Goal: Find specific page/section: Find specific page/section

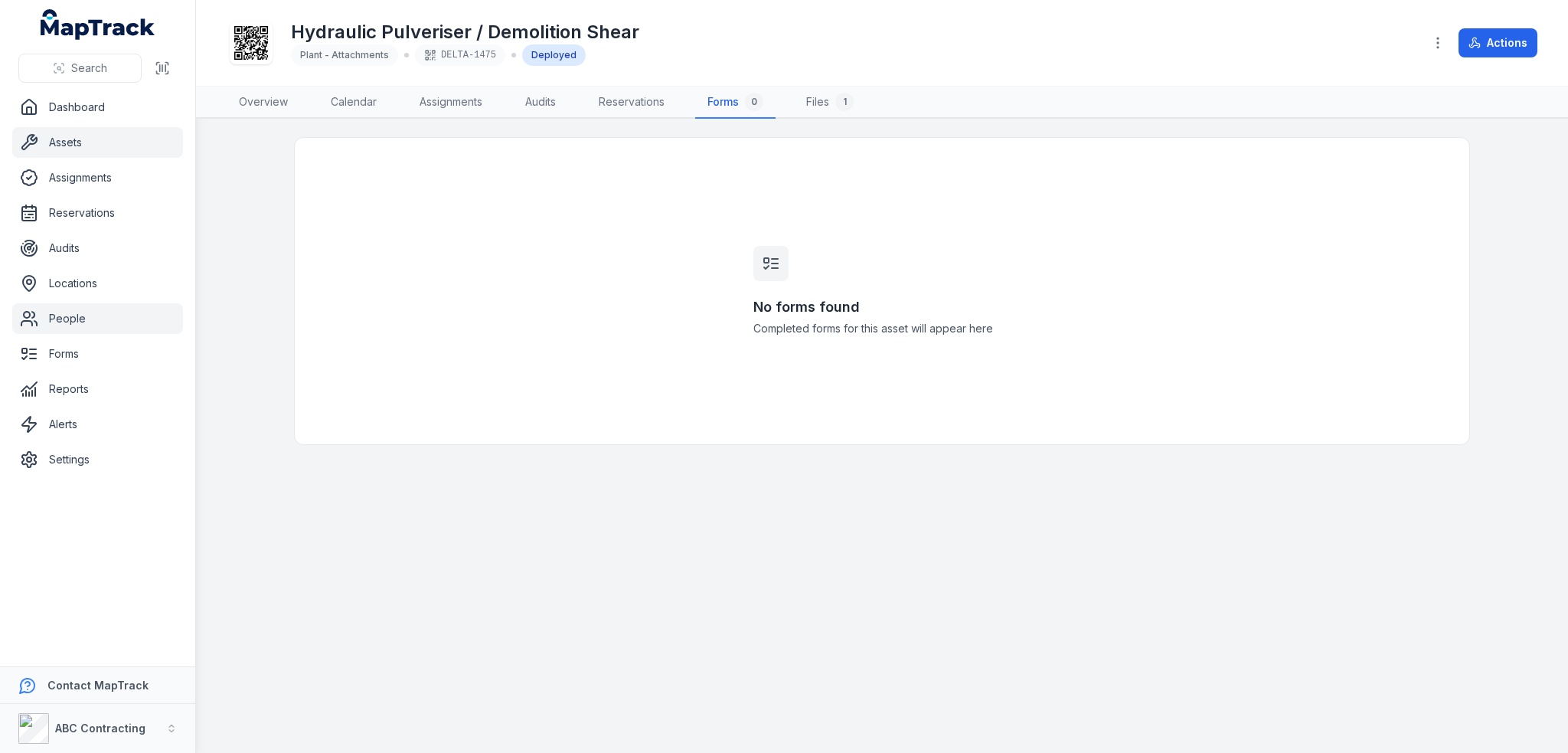
click at [97, 324] on link "People" at bounding box center [97, 318] width 170 height 31
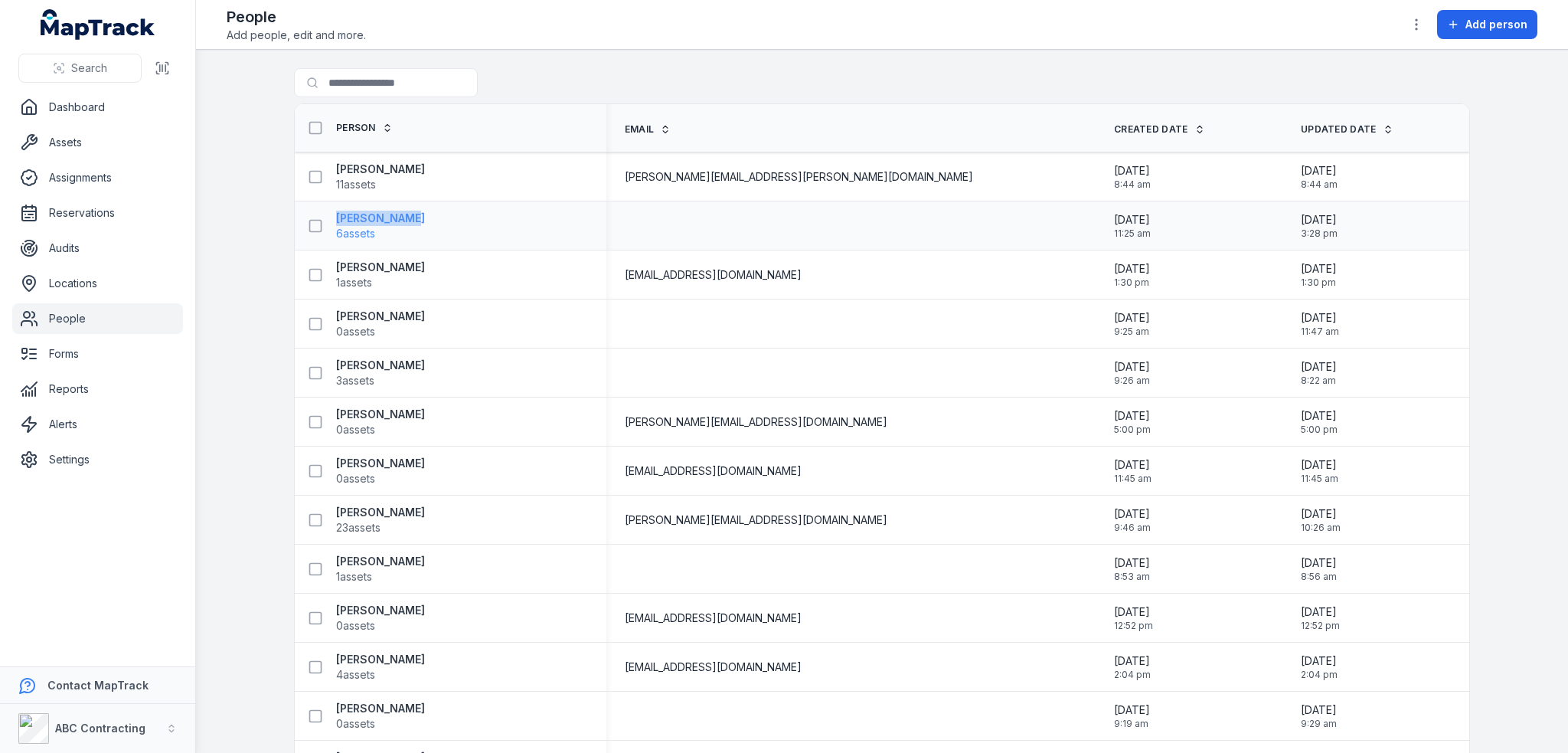
drag, startPoint x: 411, startPoint y: 216, endPoint x: 330, endPoint y: 217, distance: 81.0
click at [330, 217] on div "Bruce Banner 6 assets" at bounding box center [445, 226] width 287 height 31
copy strong "Bruce Banner"
drag, startPoint x: 432, startPoint y: 314, endPoint x: 315, endPoint y: 299, distance: 118.0
click at [315, 299] on td "Denys Karantonis 0 assets" at bounding box center [451, 324] width 312 height 49
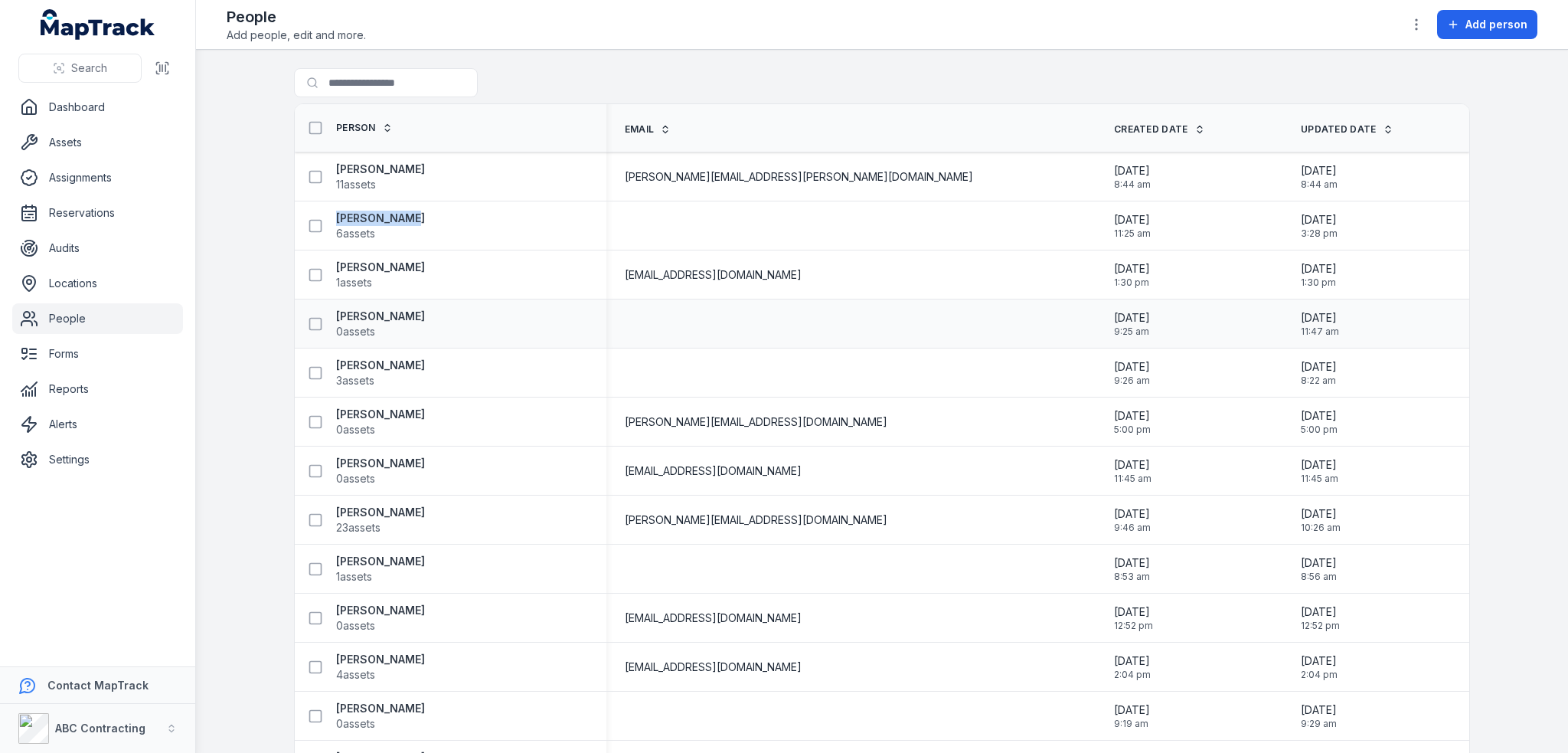
copy strong "Denys Karantonis"
drag, startPoint x: 431, startPoint y: 175, endPoint x: 332, endPoint y: 170, distance: 99.1
click at [332, 170] on div "Alex Armstead 11 assets" at bounding box center [445, 177] width 287 height 31
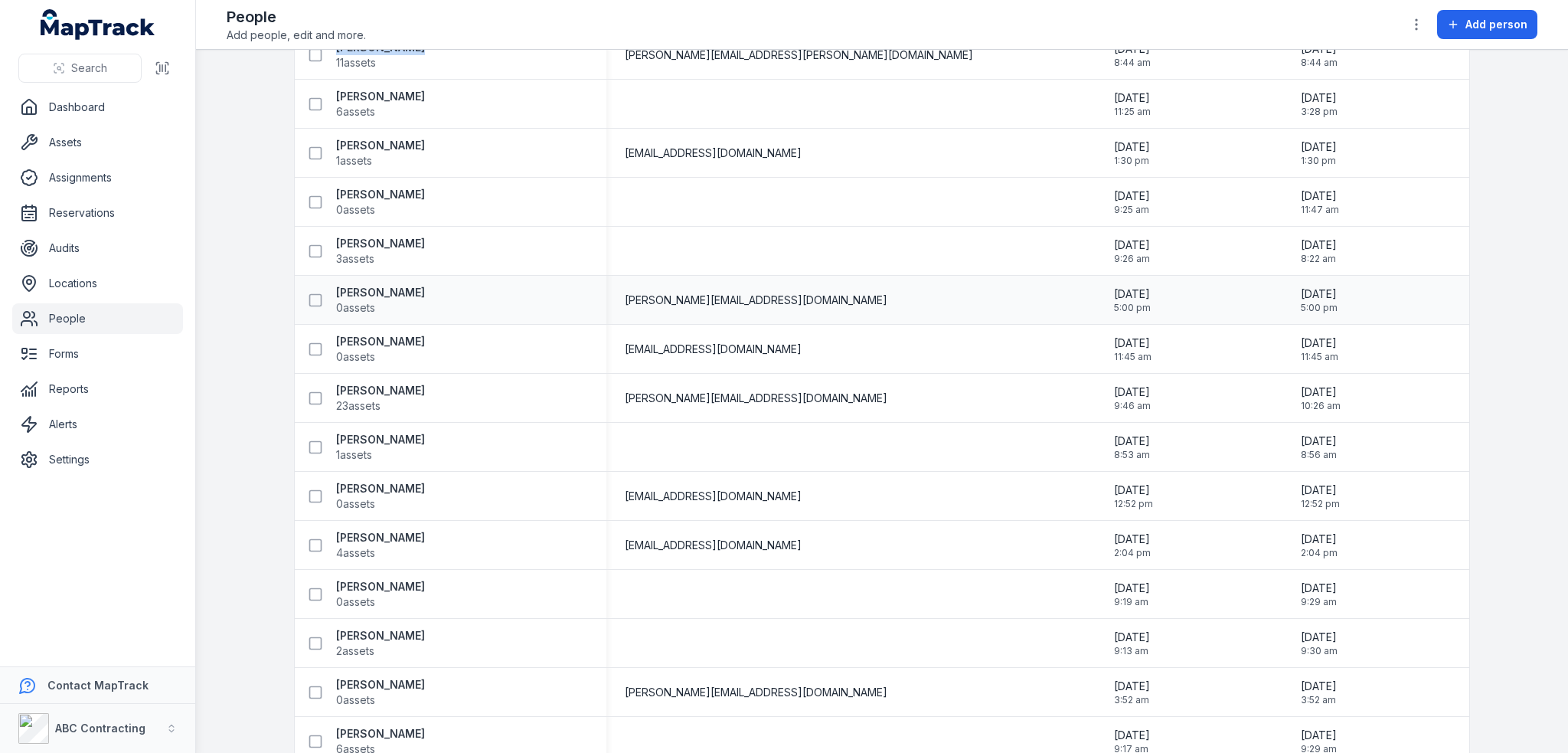
scroll to position [46, 0]
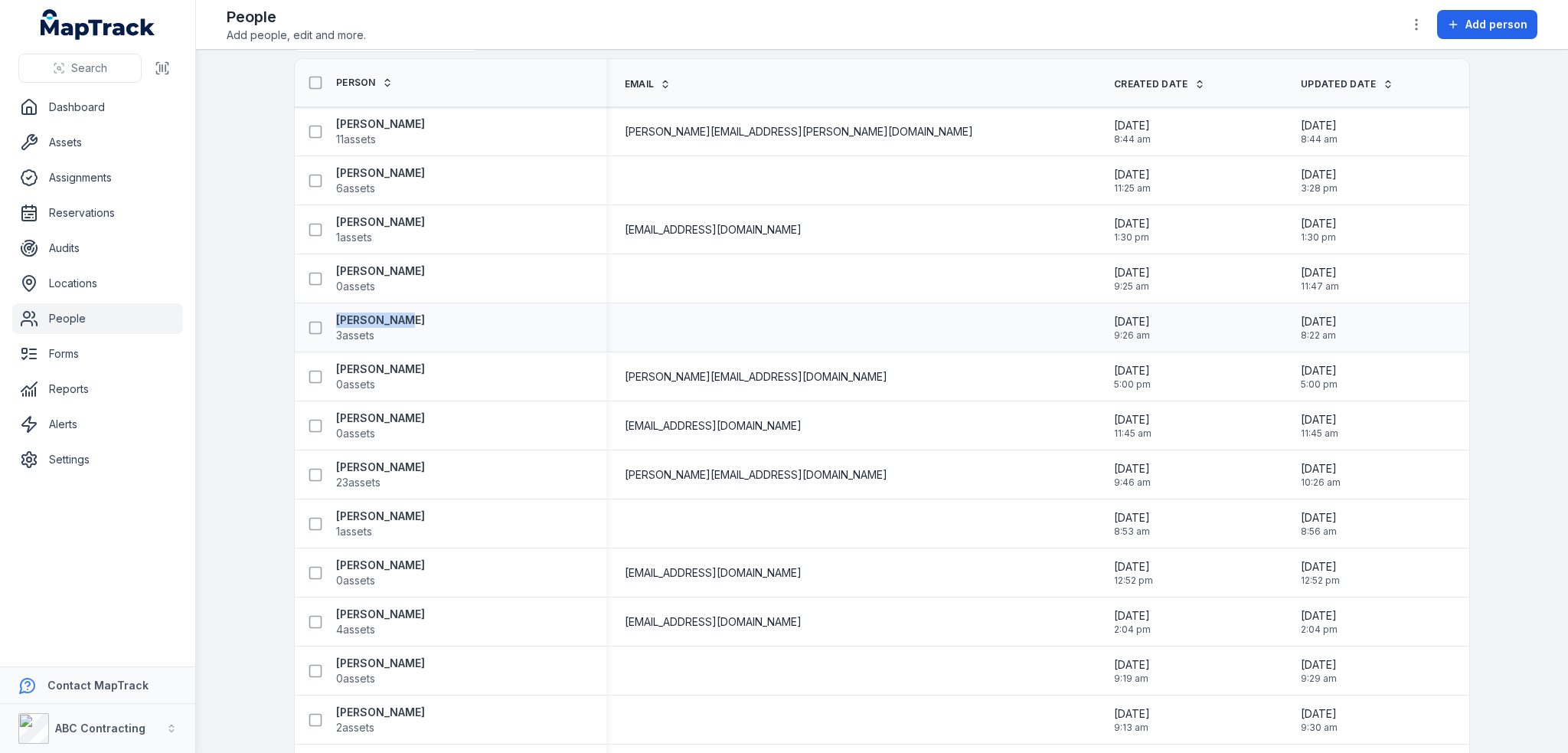
drag, startPoint x: 416, startPoint y: 318, endPoint x: 313, endPoint y: 309, distance: 103.4
click at [313, 309] on div "Gemma Jones 3 assets" at bounding box center [451, 328] width 312 height 43
copy strong "Gemma Jones"
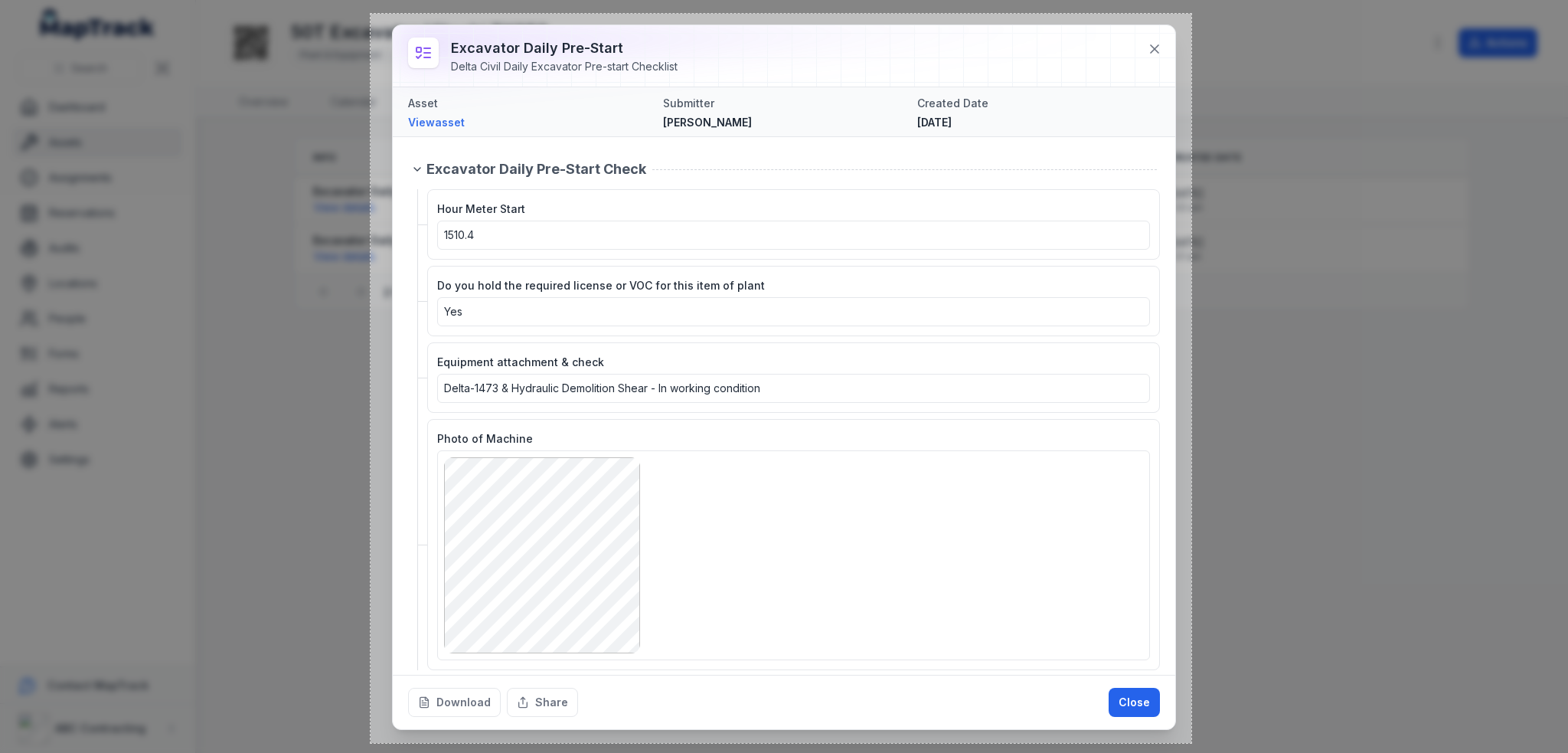
drag, startPoint x: 371, startPoint y: 14, endPoint x: 1192, endPoint y: 743, distance: 1097.9
click at [1192, 743] on div "1072 X 952" at bounding box center [784, 376] width 1568 height 753
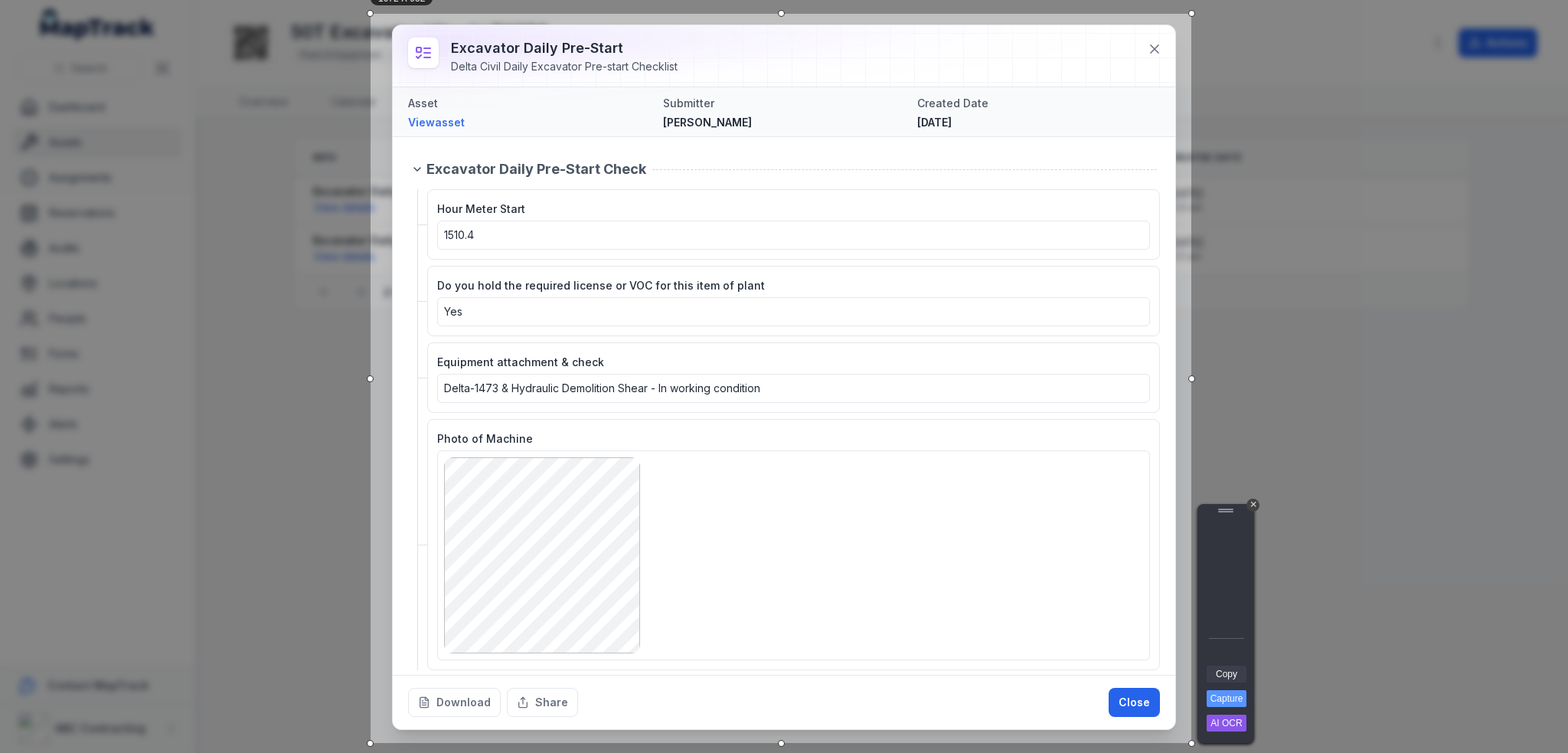
click at [1222, 668] on link "Copy" at bounding box center [1226, 674] width 40 height 17
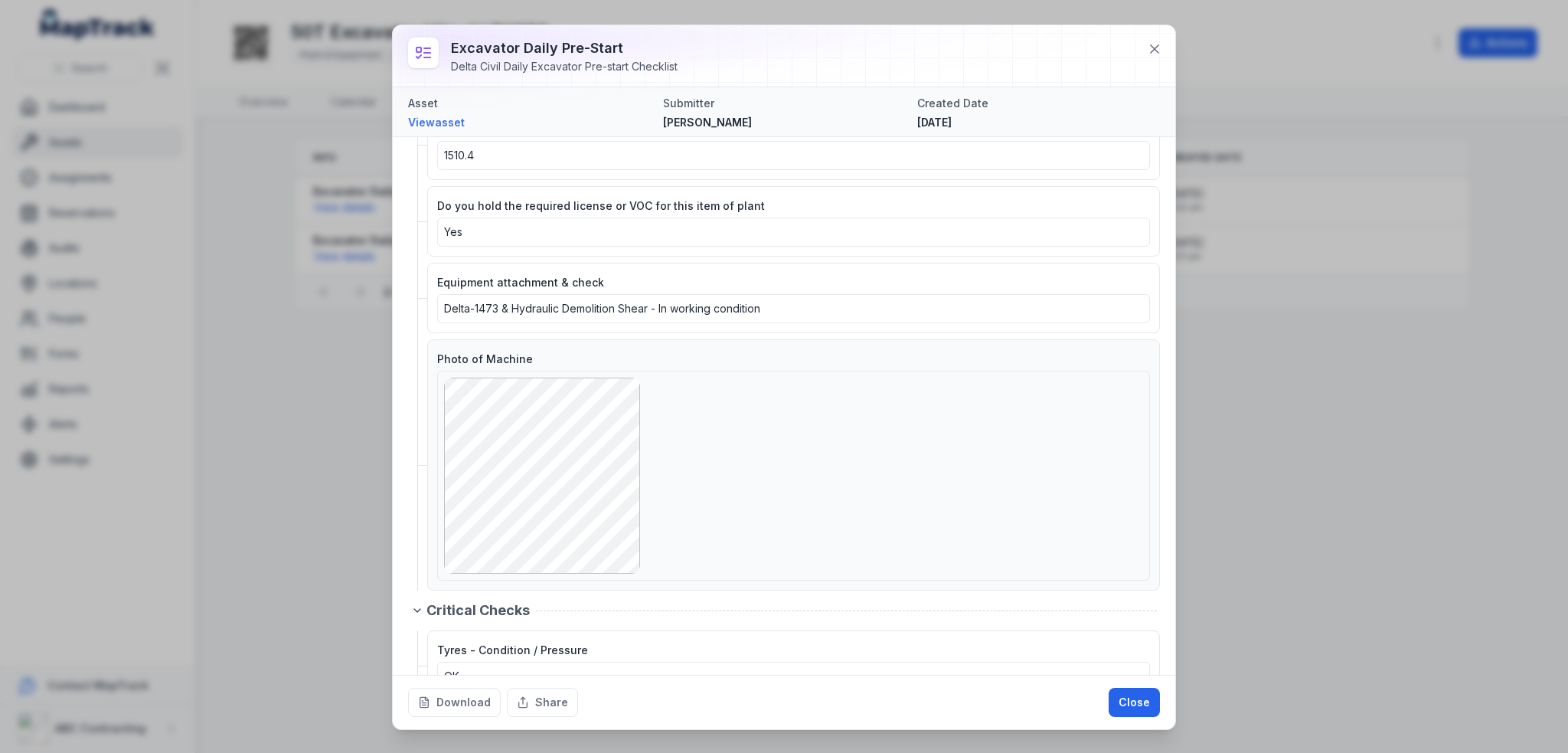
scroll to position [153, 0]
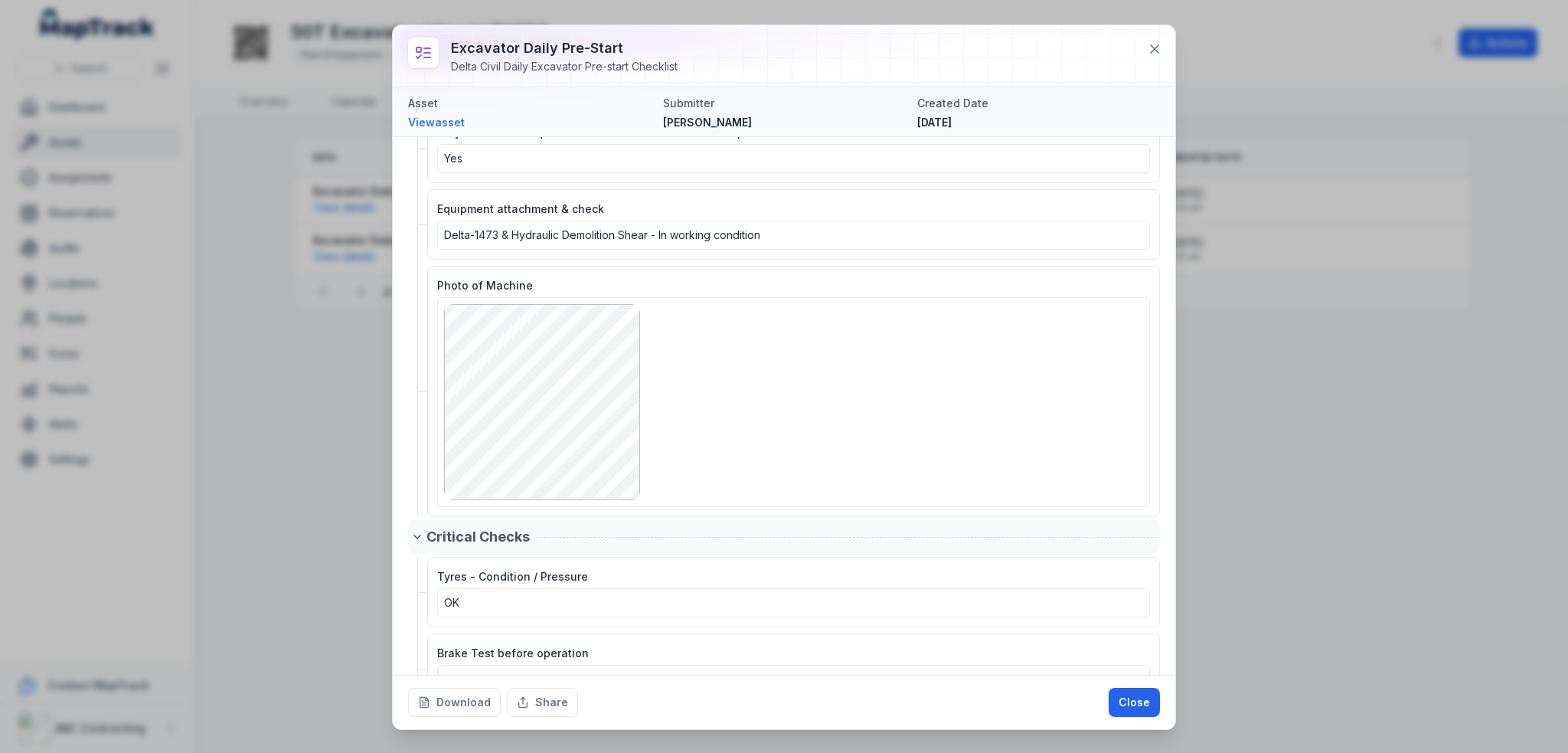
click at [413, 531] on icon at bounding box center [417, 537] width 12 height 12
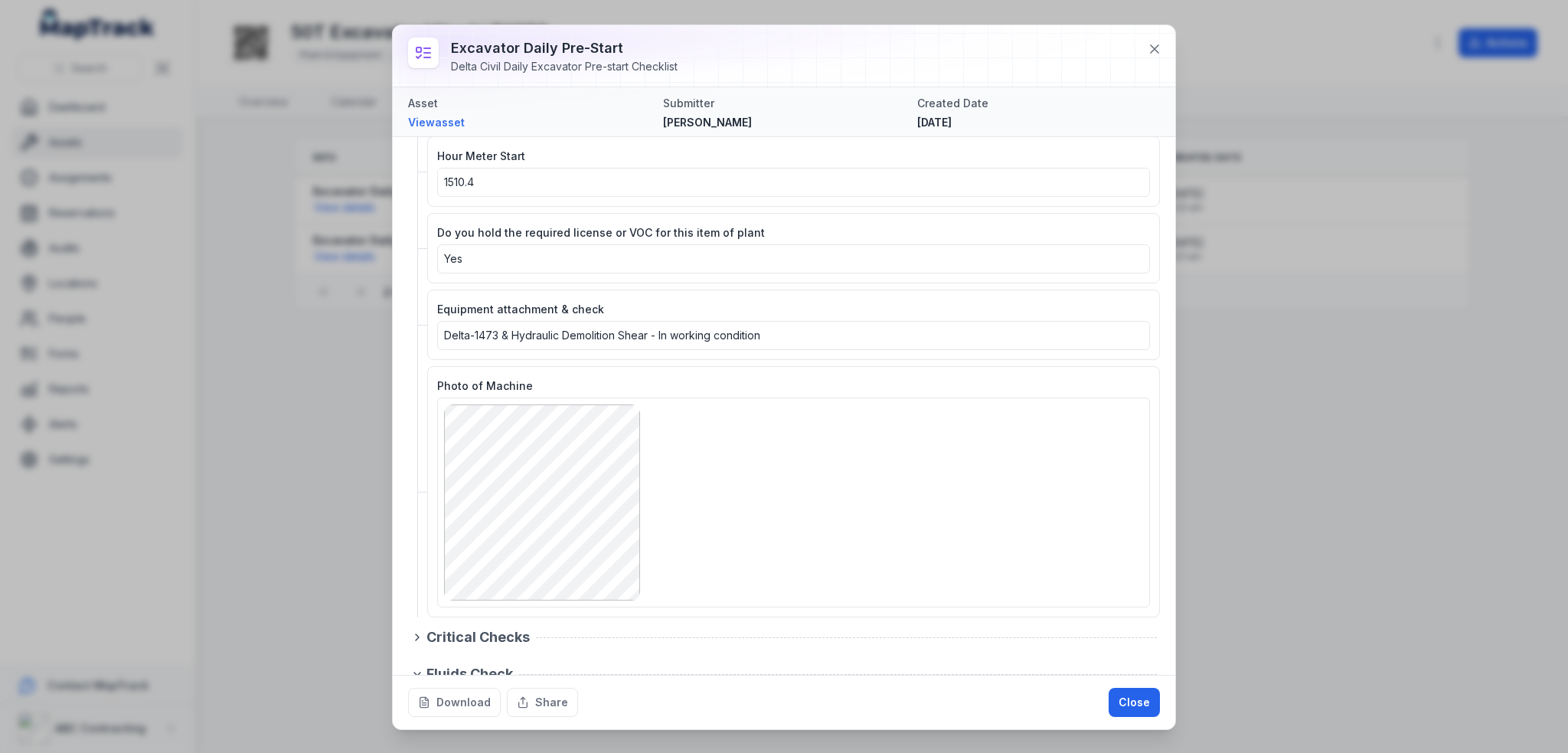
scroll to position [0, 0]
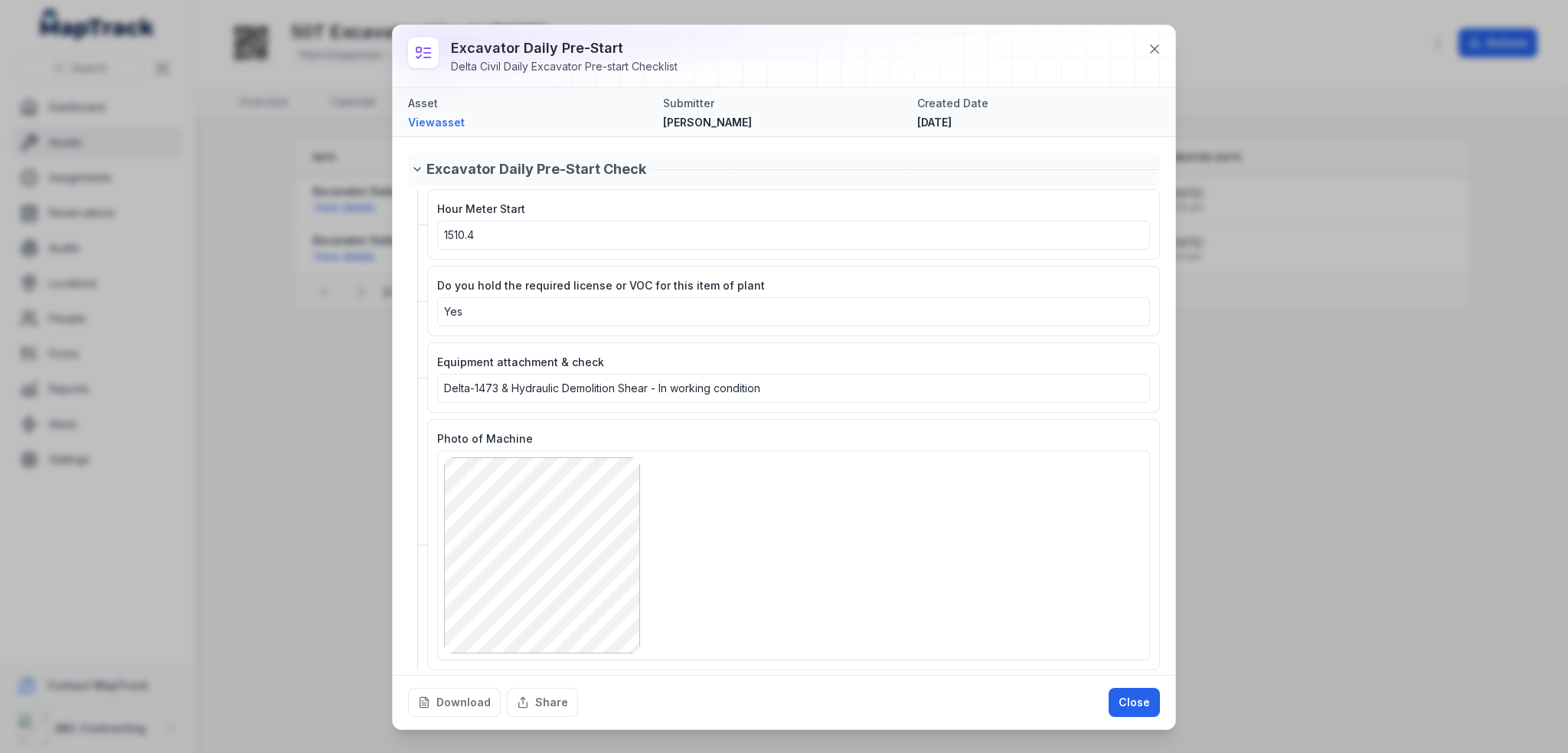
click at [412, 166] on icon at bounding box center [417, 170] width 12 height 12
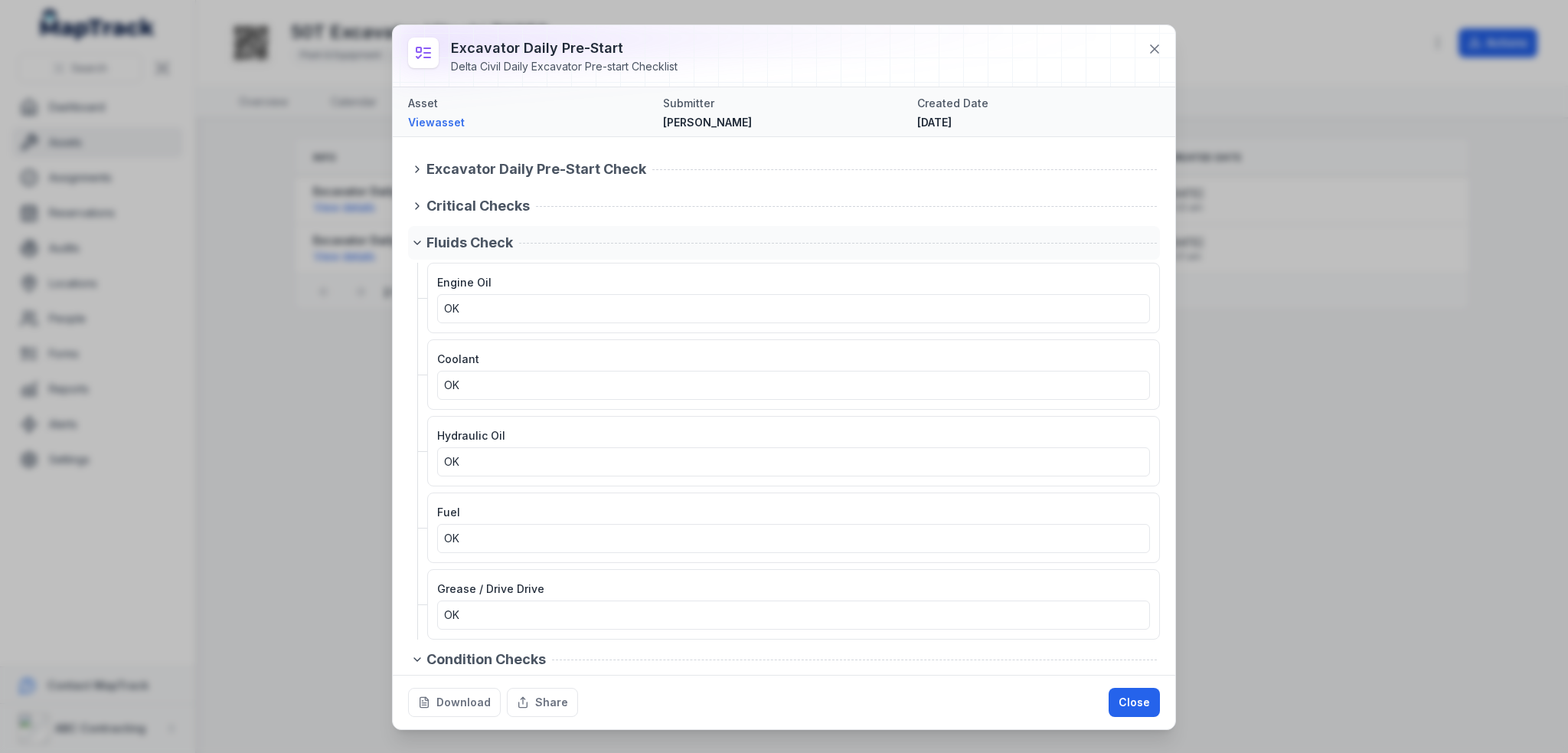
click at [416, 239] on icon at bounding box center [417, 243] width 12 height 12
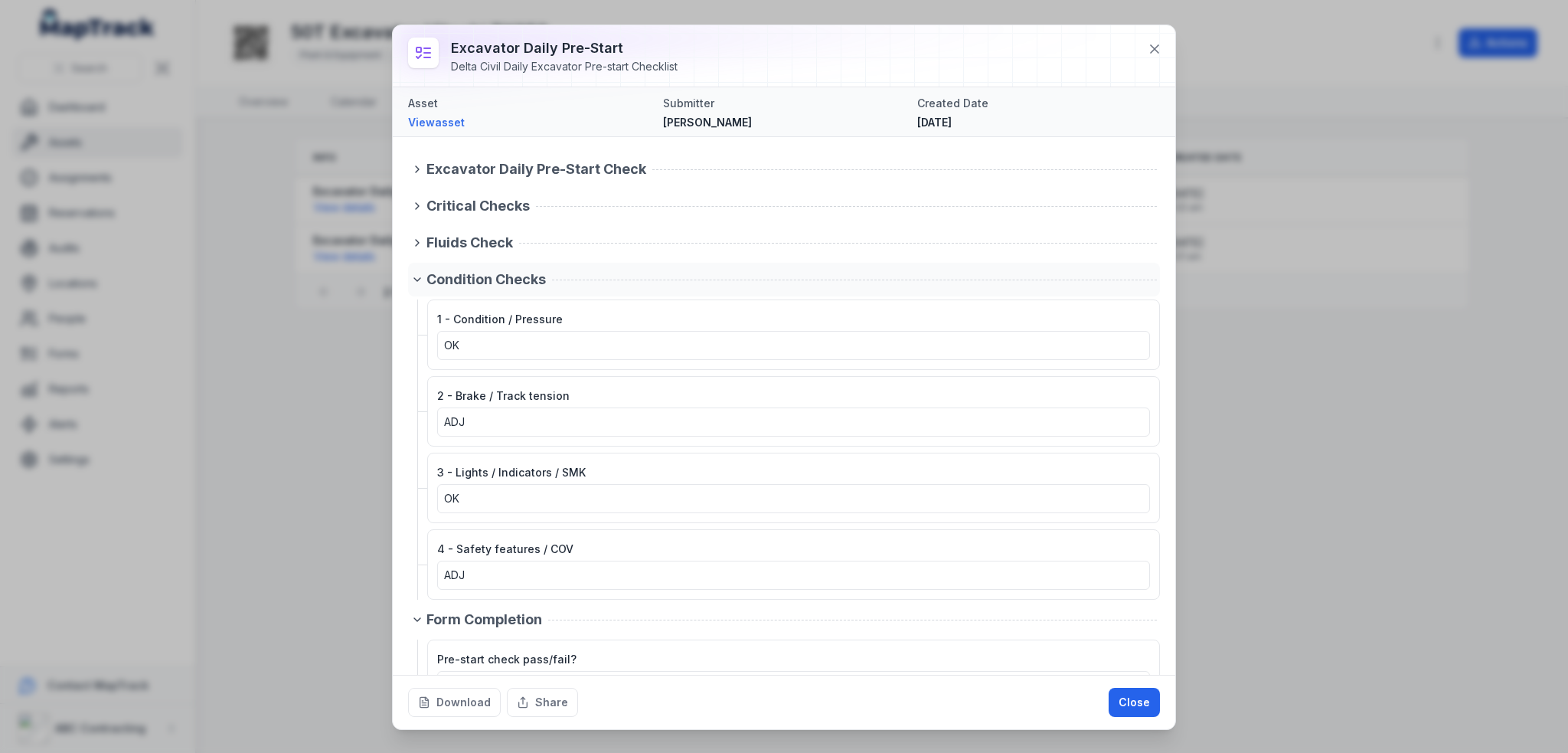
drag, startPoint x: 404, startPoint y: 272, endPoint x: 411, endPoint y: 278, distance: 9.2
click at [405, 272] on div "Excavator Daily Pre-Start Check Critical Checks Fluids Check Condition Checks 1…" at bounding box center [783, 405] width 782 height 538
click at [420, 278] on icon at bounding box center [417, 280] width 12 height 12
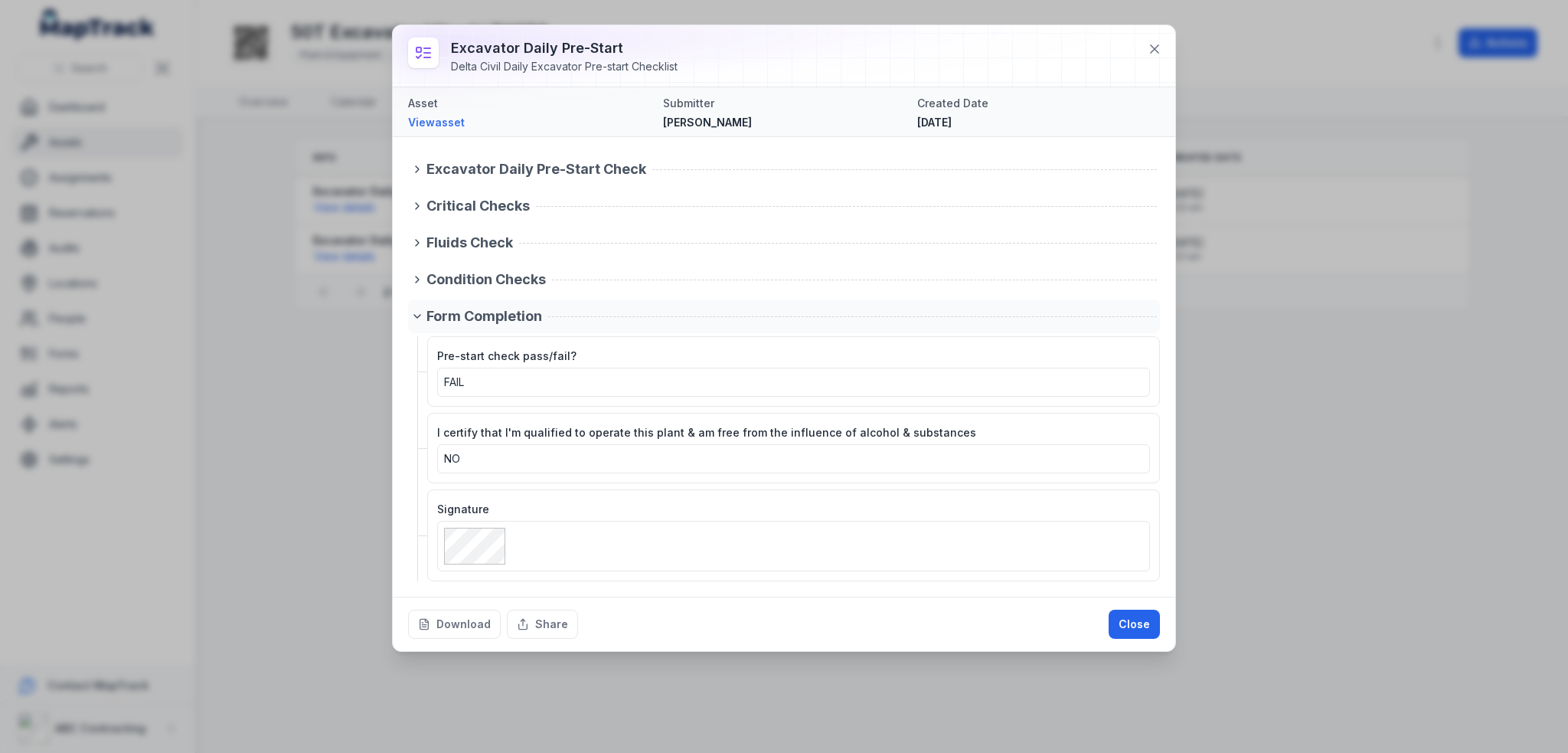
click at [420, 318] on icon at bounding box center [417, 316] width 12 height 12
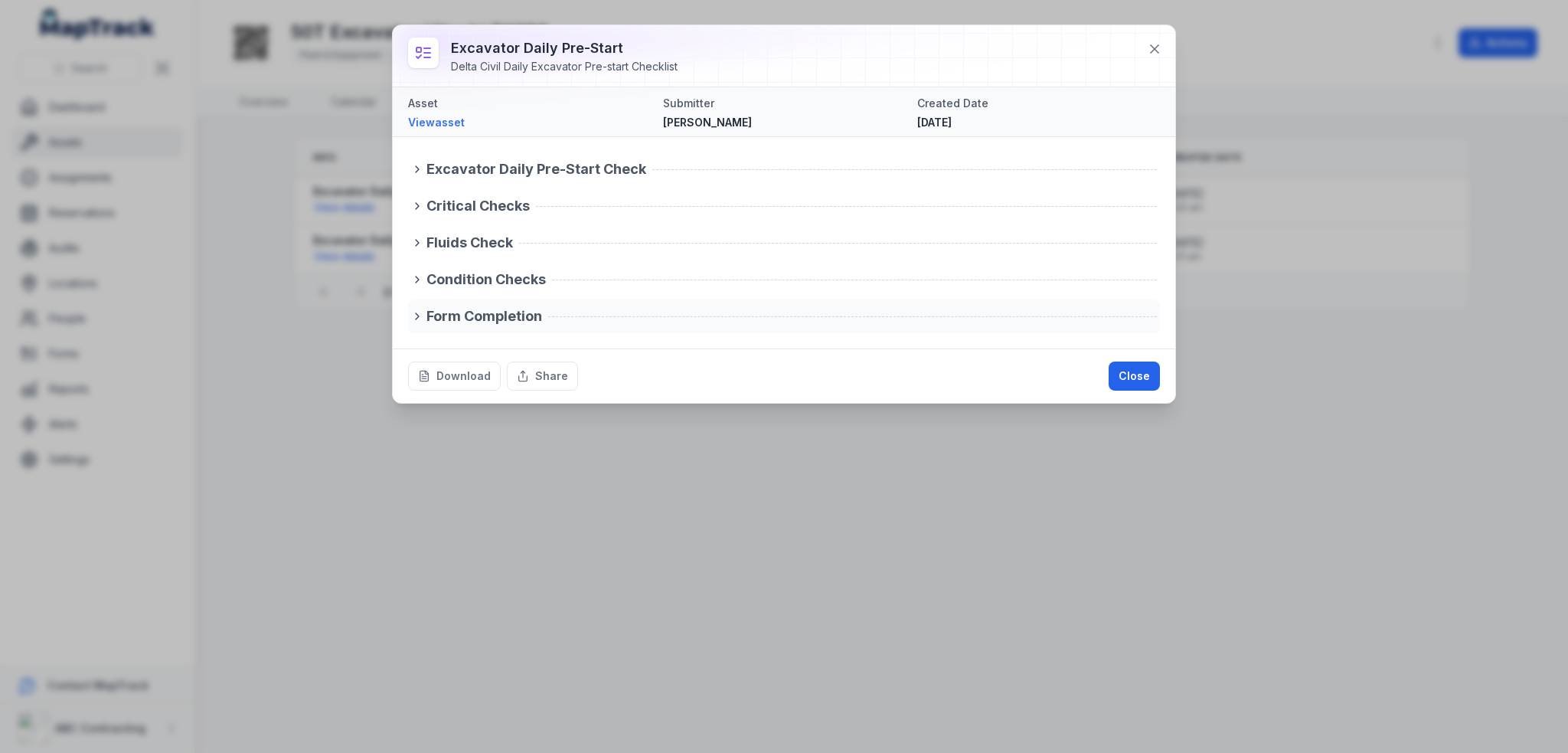
click at [420, 318] on icon at bounding box center [417, 316] width 12 height 12
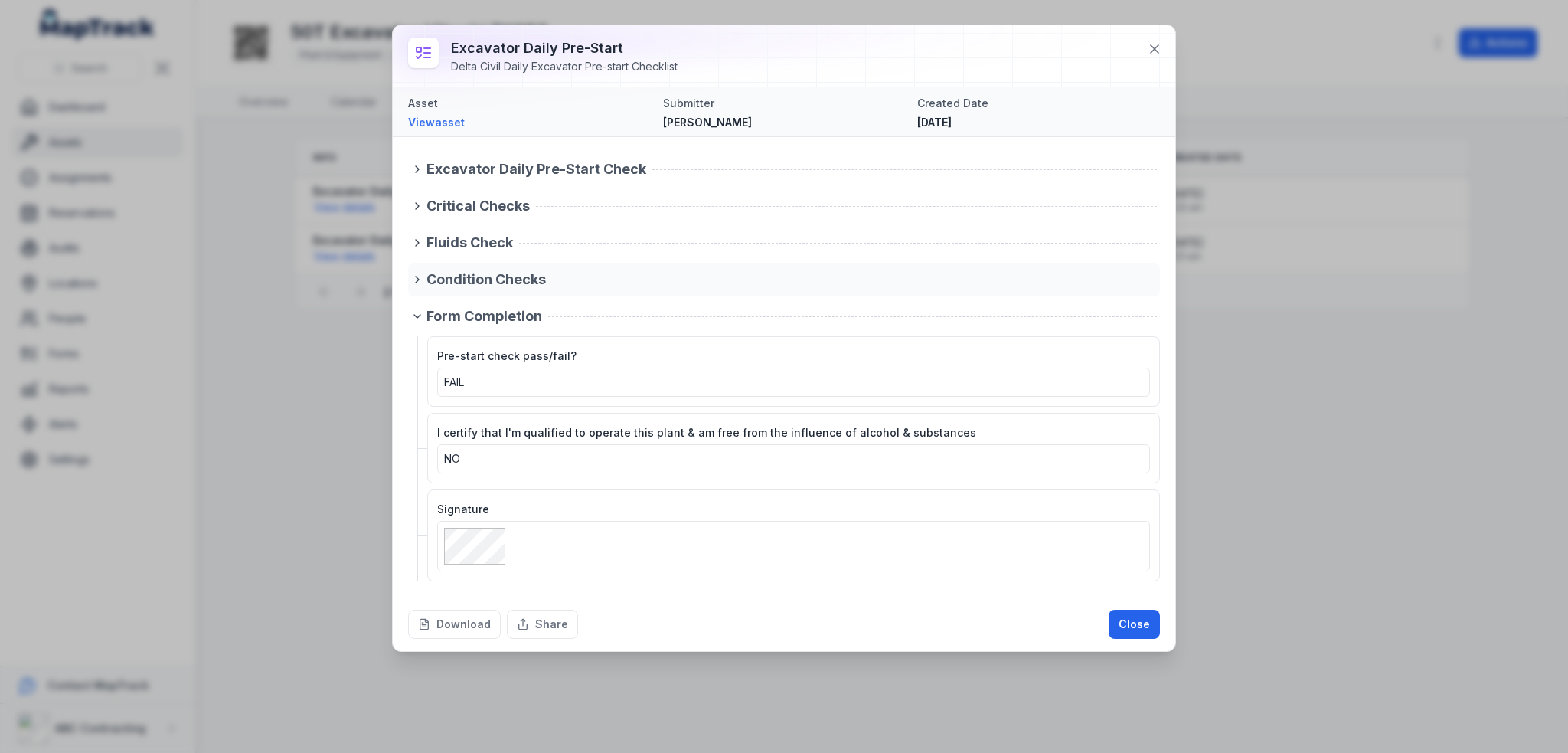
click at [422, 287] on div "Condition Checks" at bounding box center [784, 279] width 752 height 34
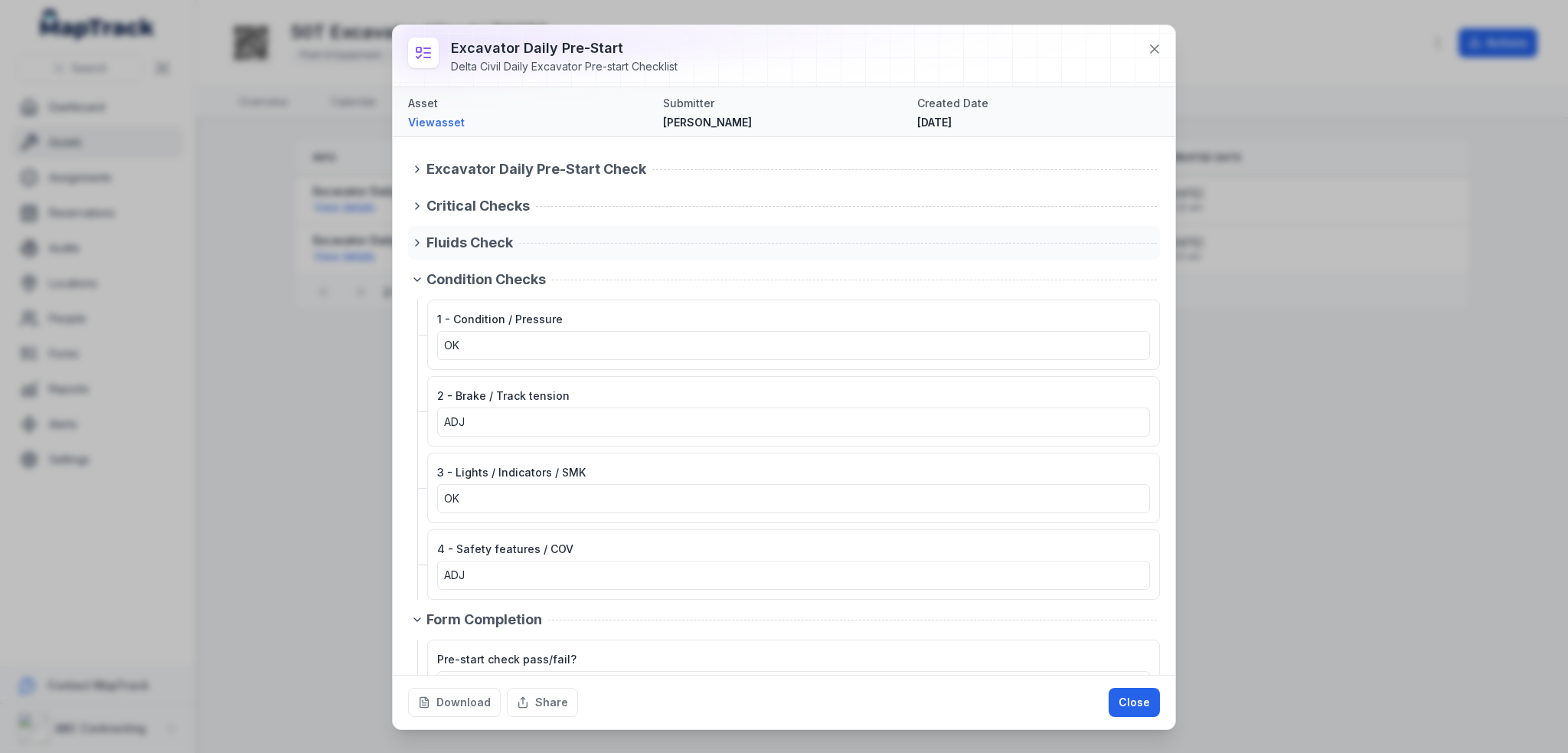
click at [411, 251] on div "Fluids Check" at bounding box center [784, 243] width 752 height 34
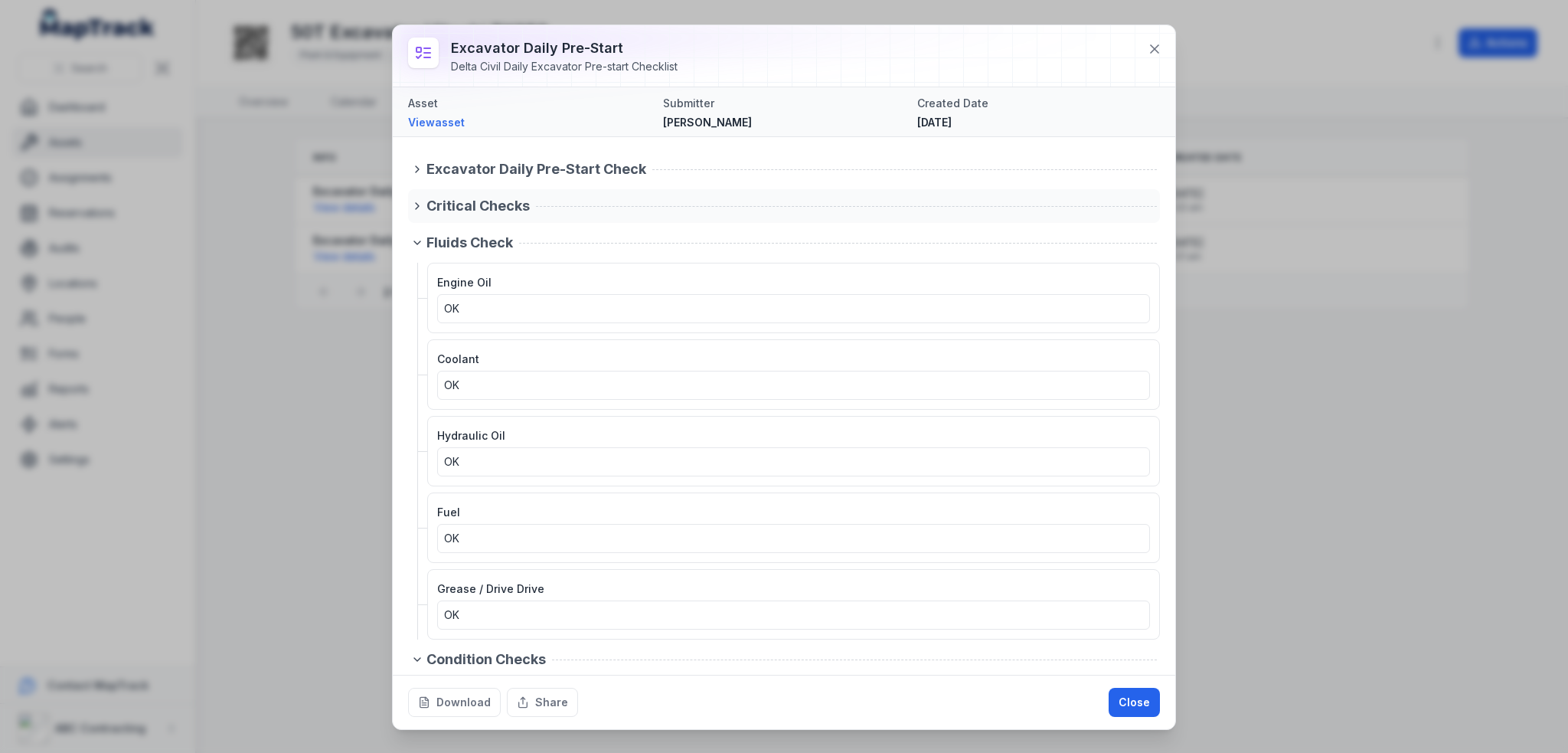
click at [414, 208] on icon at bounding box center [417, 206] width 12 height 12
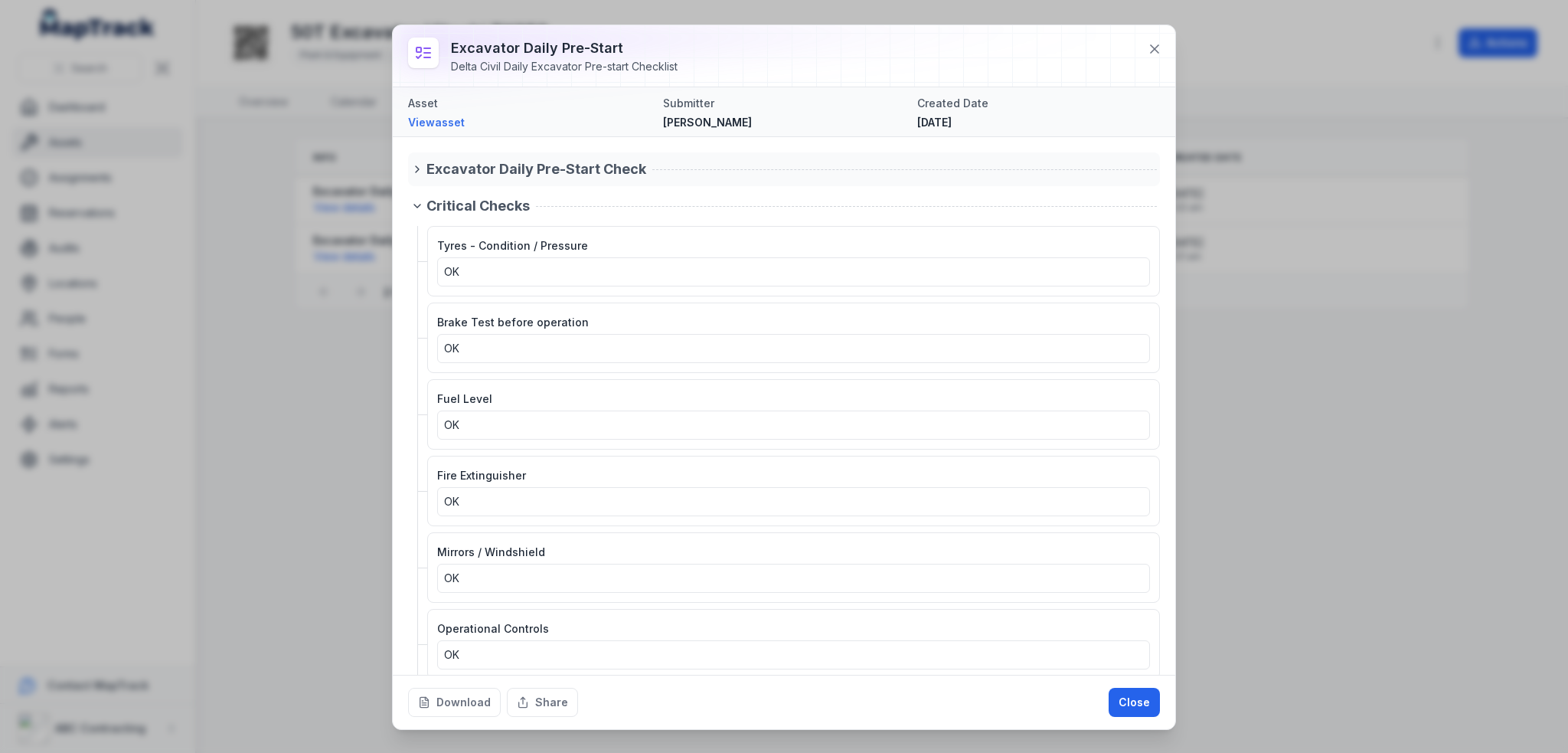
click at [414, 160] on div "Excavator Daily Pre-Start Check" at bounding box center [784, 169] width 752 height 34
